Goal: Task Accomplishment & Management: Complete application form

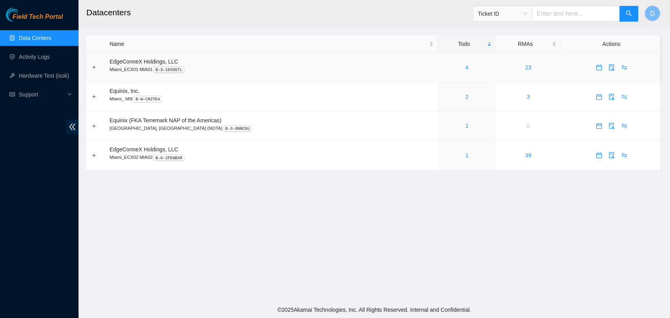
click at [445, 65] on div "4" at bounding box center [466, 67] width 49 height 9
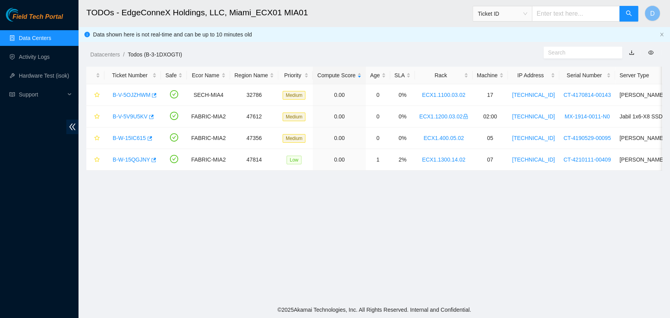
click at [51, 35] on link "Data Centers" at bounding box center [35, 38] width 32 height 6
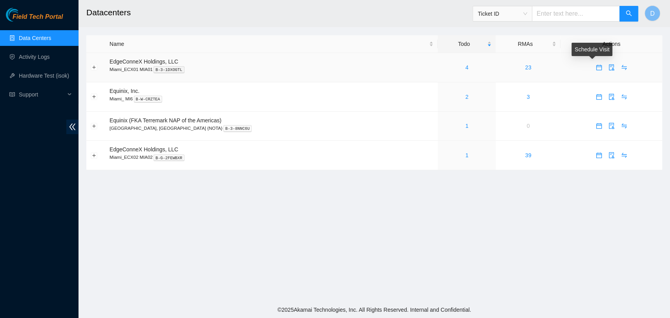
click at [596, 70] on icon "calendar" at bounding box center [598, 67] width 5 height 5
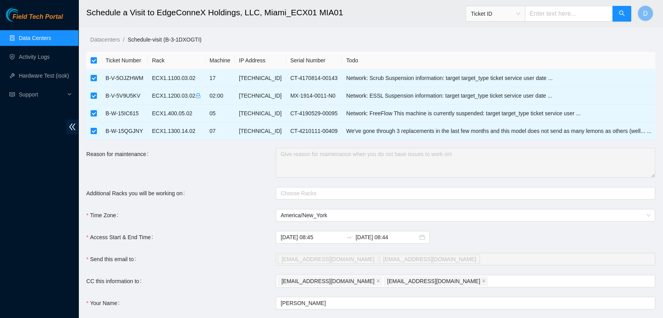
click at [93, 59] on input "checkbox" at bounding box center [94, 60] width 6 height 6
checkbox input "false"
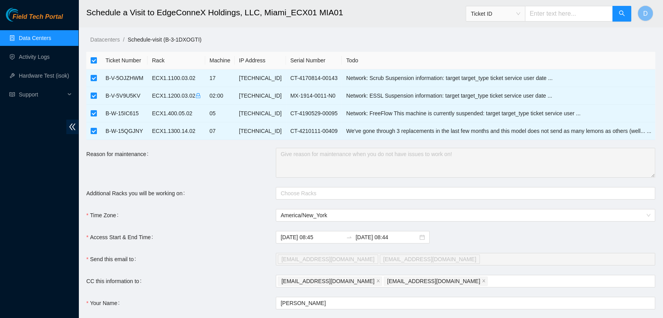
checkbox input "false"
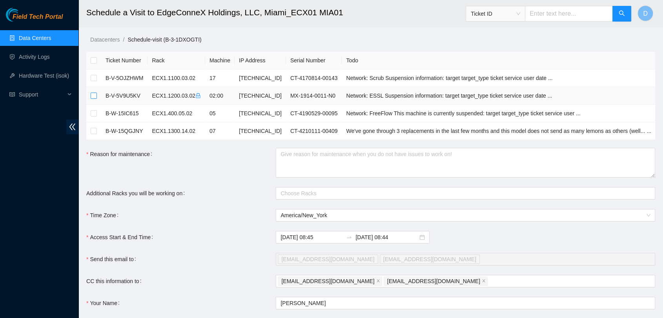
click at [94, 98] on input "checkbox" at bounding box center [94, 96] width 6 height 6
checkbox input "true"
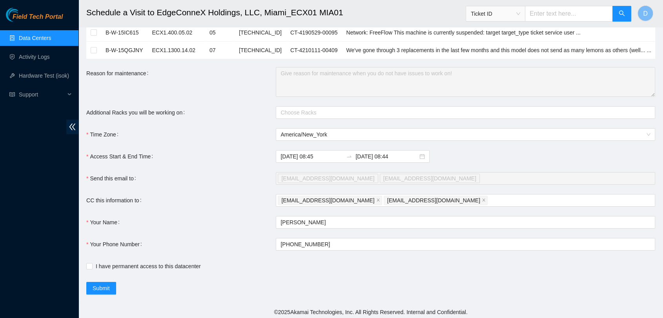
scroll to position [83, 0]
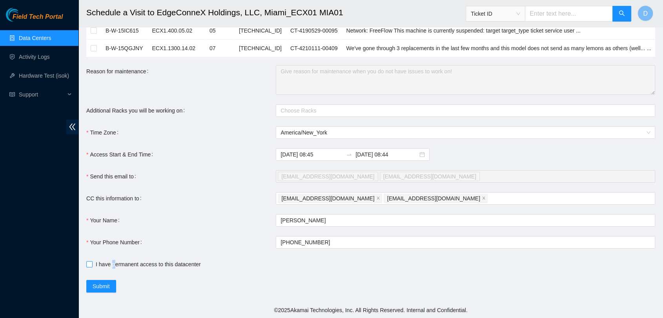
click at [113, 265] on span "I have permanent access to this datacenter" at bounding box center [148, 264] width 111 height 9
click at [91, 262] on input "I have permanent access to this datacenter" at bounding box center [88, 263] width 5 height 5
checkbox input "true"
click at [98, 283] on span "Submit" at bounding box center [101, 286] width 17 height 9
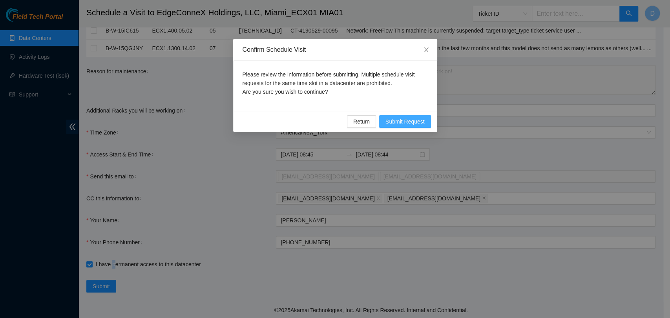
click at [399, 119] on span "Submit Request" at bounding box center [404, 121] width 39 height 9
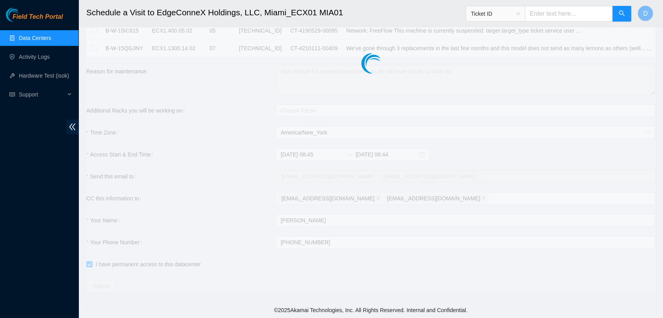
type input "2025-09-18 08:46"
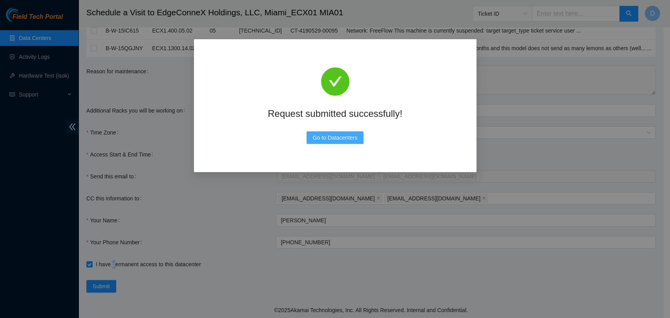
click at [344, 134] on span "Go to Datacenters" at bounding box center [335, 137] width 45 height 9
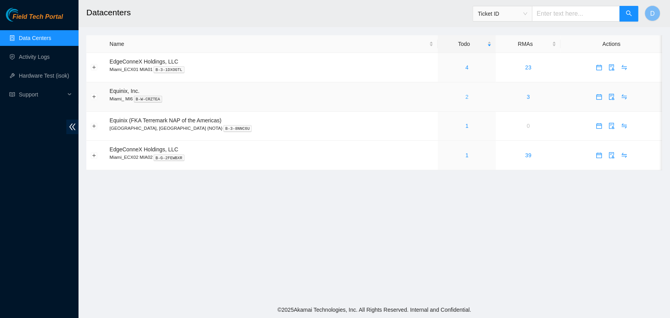
click at [465, 99] on link "2" at bounding box center [466, 97] width 3 height 6
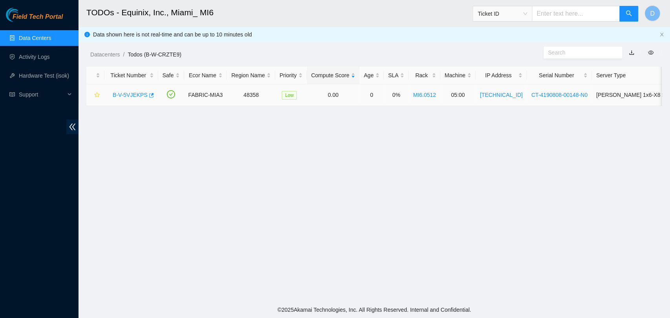
click at [121, 96] on link "B-V-5VJEKPS" at bounding box center [130, 95] width 35 height 6
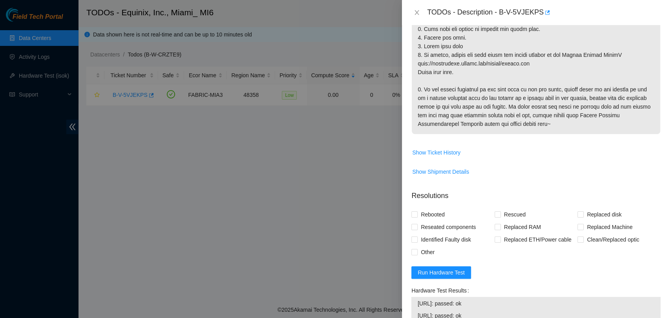
scroll to position [305, 0]
click at [416, 15] on icon "close" at bounding box center [417, 12] width 6 height 6
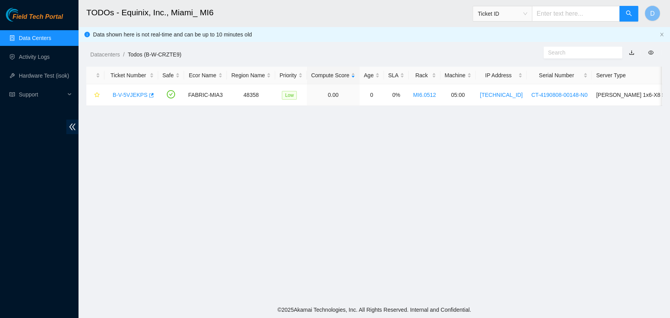
scroll to position [210, 0]
click at [46, 38] on link "Data Centers" at bounding box center [35, 38] width 32 height 6
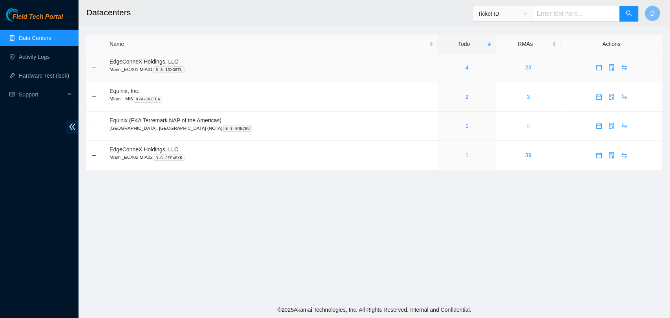
click at [443, 73] on td "4" at bounding box center [467, 67] width 58 height 29
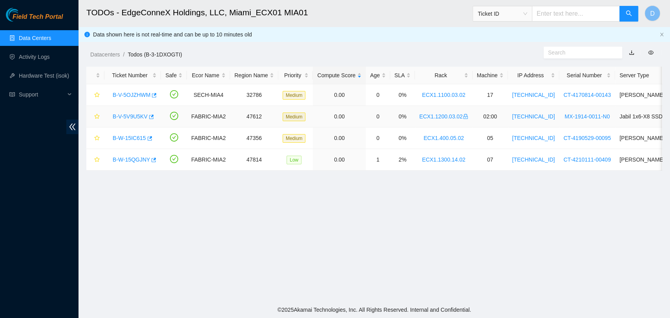
click at [137, 116] on link "B-V-5V9U5KV" at bounding box center [130, 116] width 35 height 6
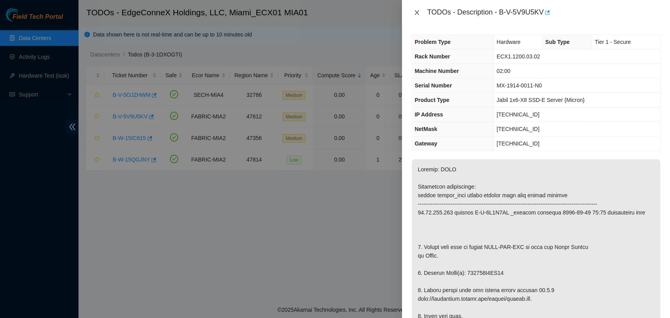
click at [414, 13] on icon "close" at bounding box center [417, 12] width 6 height 6
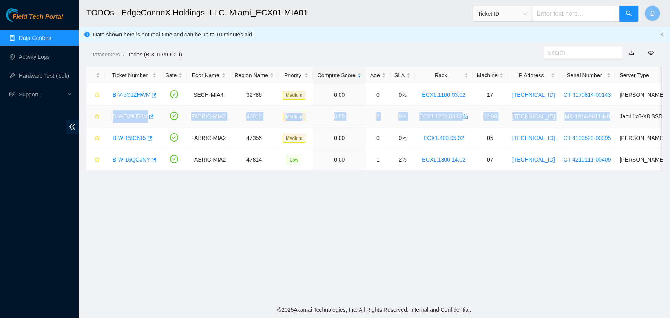
drag, startPoint x: 111, startPoint y: 115, endPoint x: 601, endPoint y: 119, distance: 490.2
click at [601, 119] on tr "B-V-5V9U5KV FABRIC-MIA2 47612 Medium 0.00 0 0% ECX1.1200.03.02 02:00 23.45.154.…" at bounding box center [443, 117] width 715 height 22
copy tr "B-V-5V9U5KV FABRIC-MIA2 47612 Medium 0.00 0 0% ECX1.1200.03.02 02:00 23.45.154.…"
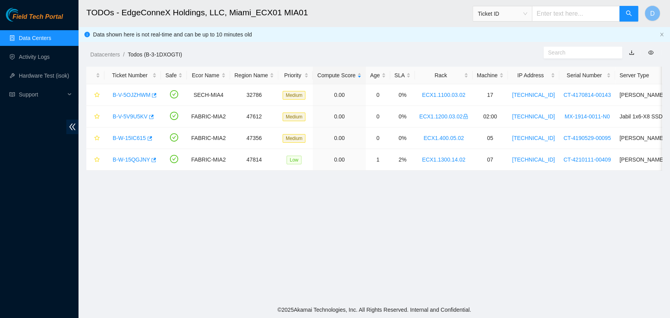
click at [487, 234] on main "TODOs - EdgeConneX Holdings, LLC, Miami_ECX01 MIA01 Ticket ID D Data shown here…" at bounding box center [373, 151] width 591 height 302
click at [136, 114] on link "B-V-5V9U5KV" at bounding box center [130, 116] width 35 height 6
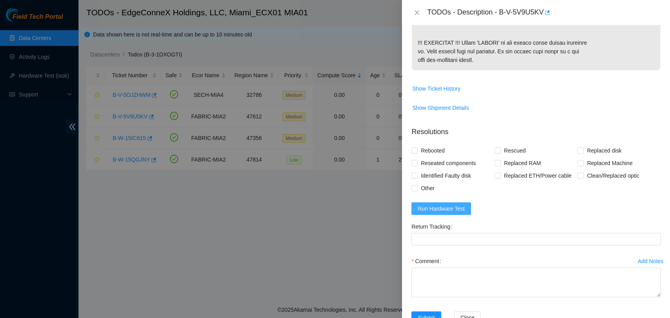
click at [438, 207] on span "Run Hardware Test" at bounding box center [441, 208] width 47 height 9
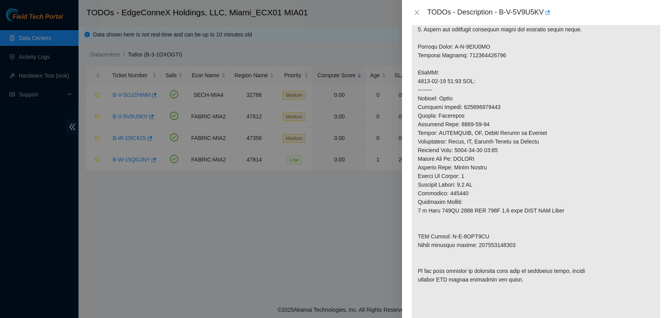
scroll to position [305, 0]
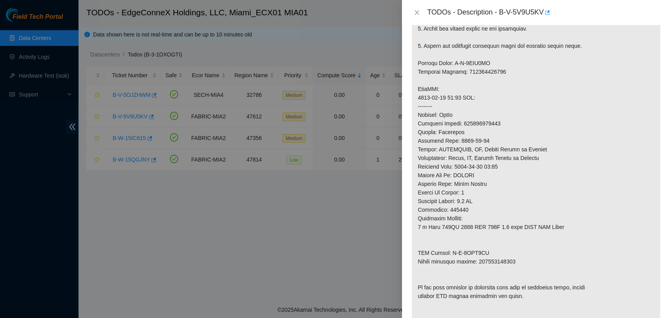
click at [487, 123] on p at bounding box center [536, 114] width 248 height 521
copy p "463470052147"
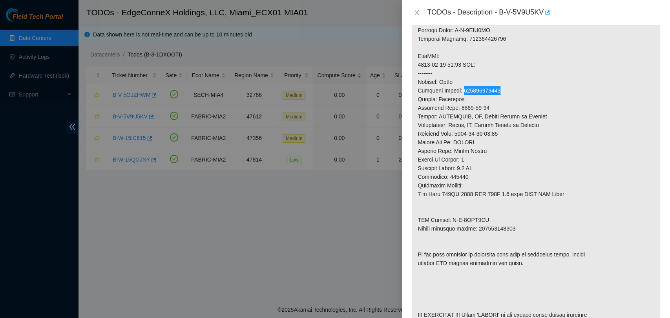
scroll to position [436, 0]
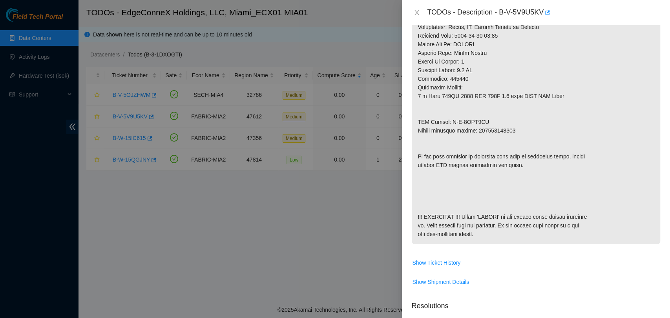
drag, startPoint x: 528, startPoint y: 130, endPoint x: 420, endPoint y: 117, distance: 109.4
copy p "RMA Return: B-V-5VAL2XM Return tracking number: 463470052158"
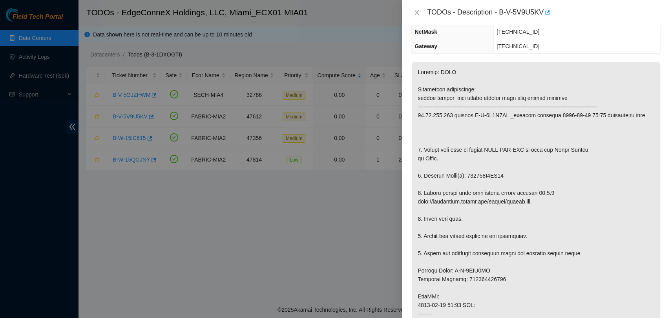
scroll to position [87, 0]
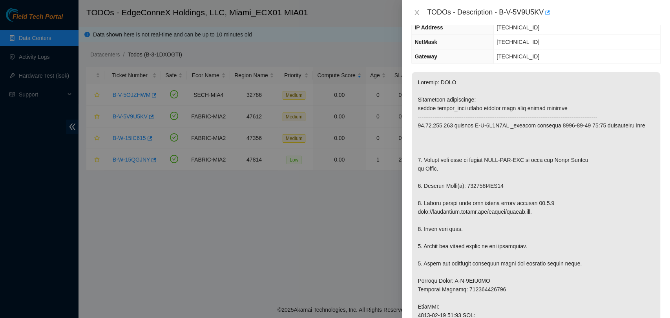
copy p "190620B5BD62"
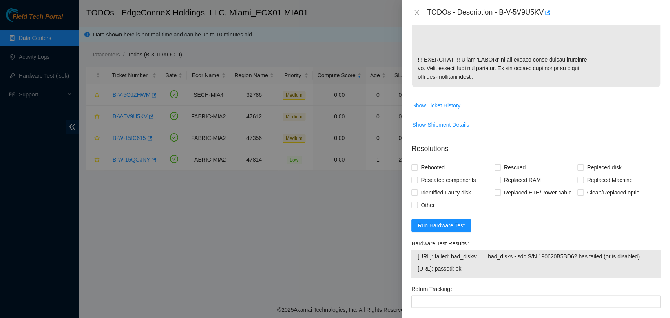
scroll to position [689, 0]
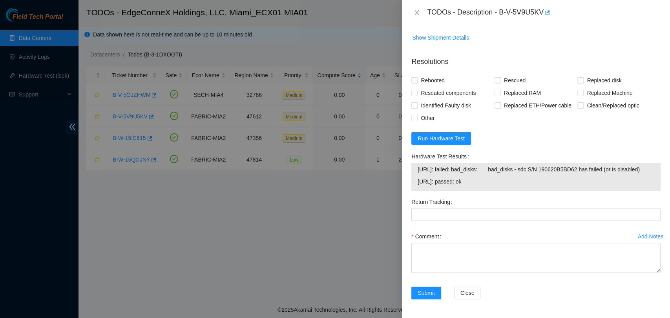
click at [515, 173] on span "23.45.154.134: failed: bad_disks: bad_disks - sdc S/N 190620B5BD62 has failed (…" at bounding box center [536, 169] width 237 height 9
drag, startPoint x: 493, startPoint y: 184, endPoint x: 416, endPoint y: 163, distance: 79.6
click at [416, 163] on div "23.45.154.134: failed: bad_disks: bad_disks - sdc S/N 190620B5BD62 has failed (…" at bounding box center [535, 177] width 249 height 28
copy tbody "23.45.154.134: failed: bad_disks: bad_disks - sdc S/N 190620B5BD62 has failed (…"
click at [414, 13] on icon "close" at bounding box center [417, 12] width 6 height 6
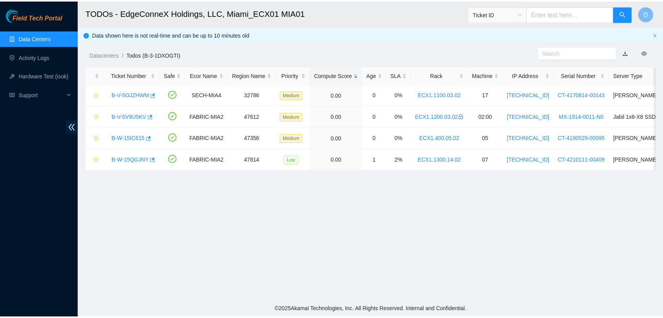
scroll to position [200, 0]
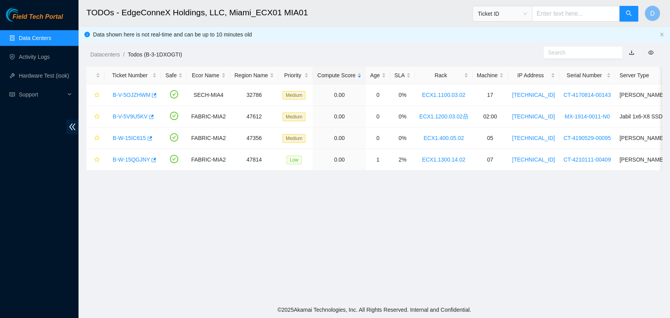
click at [51, 40] on link "Data Centers" at bounding box center [35, 38] width 32 height 6
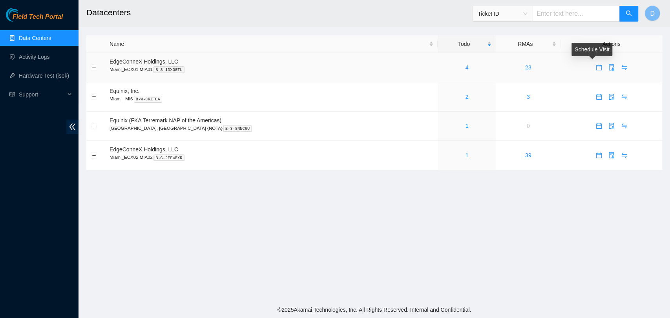
click at [596, 70] on icon "calendar" at bounding box center [599, 67] width 6 height 6
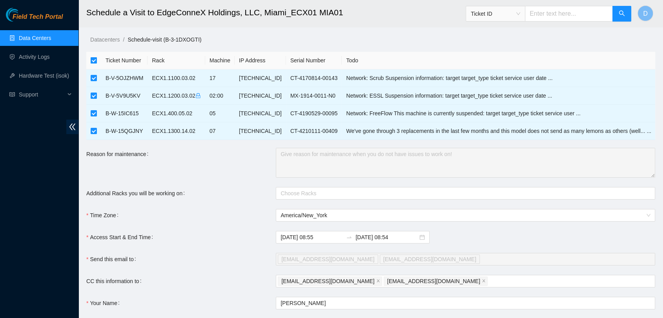
click at [93, 62] on input "checkbox" at bounding box center [94, 60] width 6 height 6
checkbox input "false"
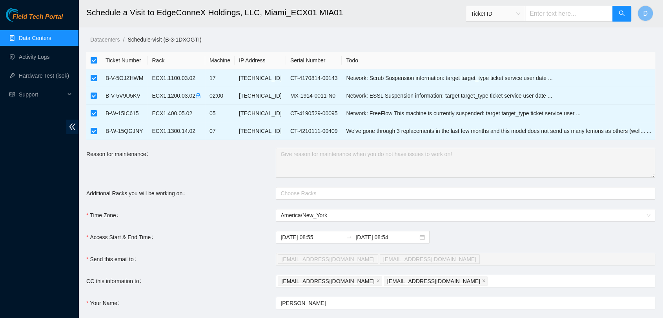
checkbox input "false"
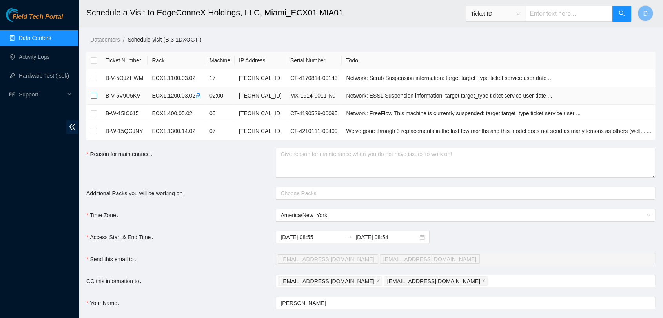
click at [96, 95] on input "checkbox" at bounding box center [94, 96] width 6 height 6
checkbox input "true"
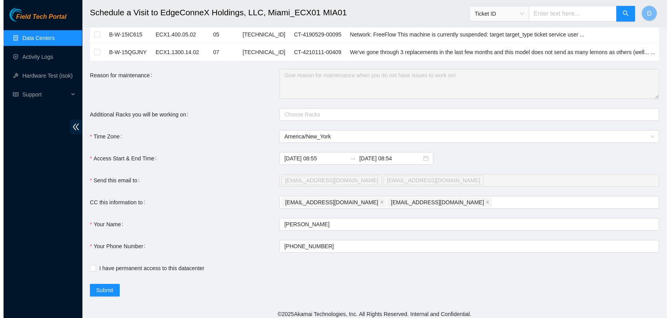
scroll to position [83, 0]
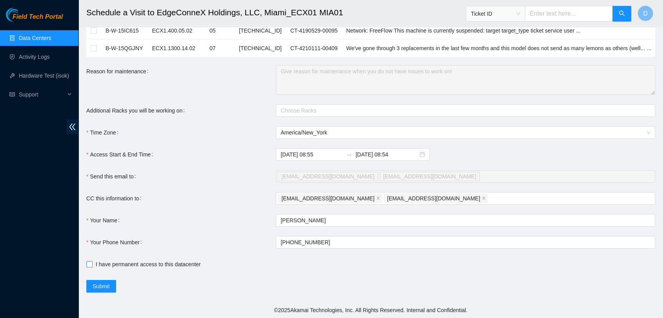
click at [94, 261] on span "I have permanent access to this datacenter" at bounding box center [148, 264] width 111 height 9
click at [92, 261] on input "I have permanent access to this datacenter" at bounding box center [88, 263] width 5 height 5
checkbox input "true"
click at [109, 286] on span "Submit" at bounding box center [101, 286] width 17 height 9
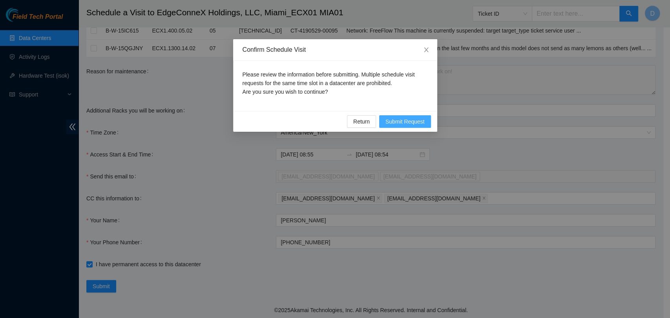
click at [400, 116] on button "Submit Request" at bounding box center [405, 121] width 52 height 13
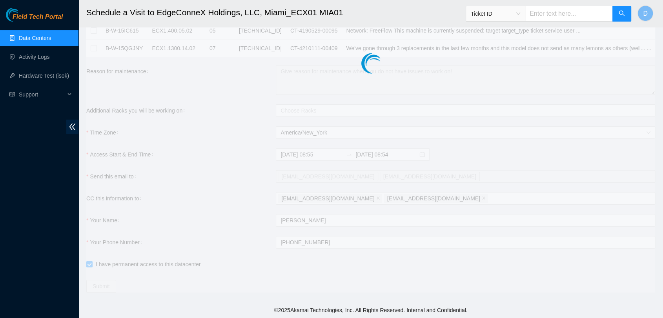
type input "2025-09-18 08:56"
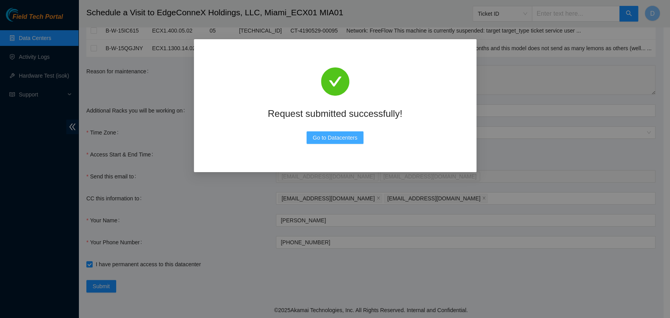
click at [345, 137] on span "Go to Datacenters" at bounding box center [335, 137] width 45 height 9
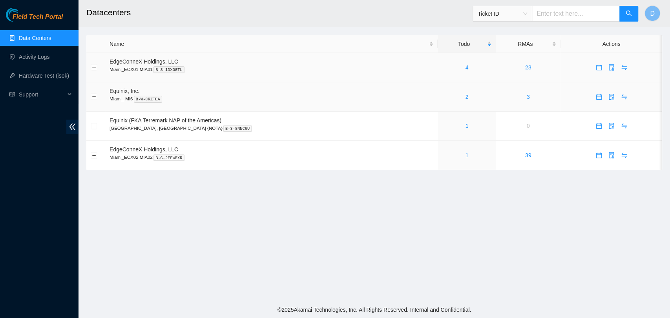
click at [443, 67] on div "4" at bounding box center [466, 67] width 49 height 9
